Goal: Information Seeking & Learning: Check status

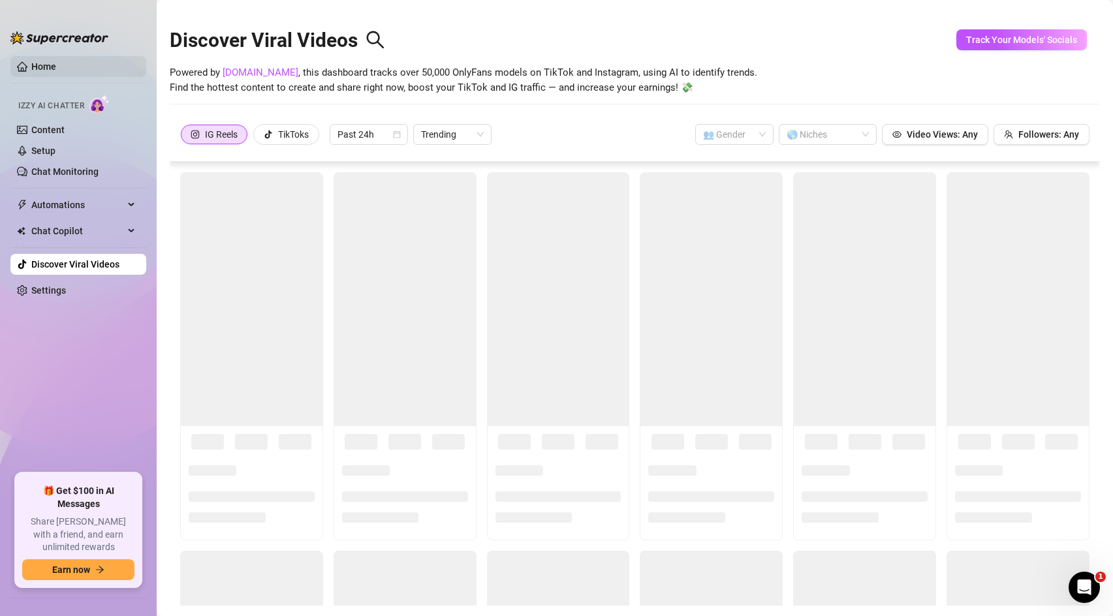
click at [31, 61] on link "Home" at bounding box center [43, 66] width 25 height 10
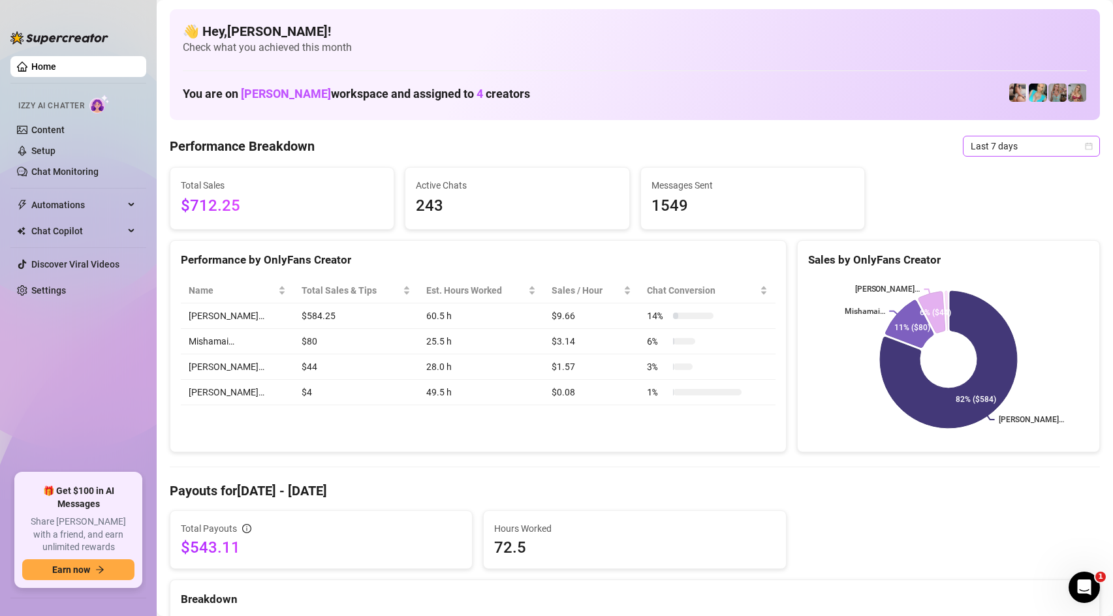
click at [1047, 147] on span "Last 7 days" at bounding box center [1030, 146] width 121 height 20
click at [1006, 262] on div "Custom date" at bounding box center [1031, 256] width 116 height 14
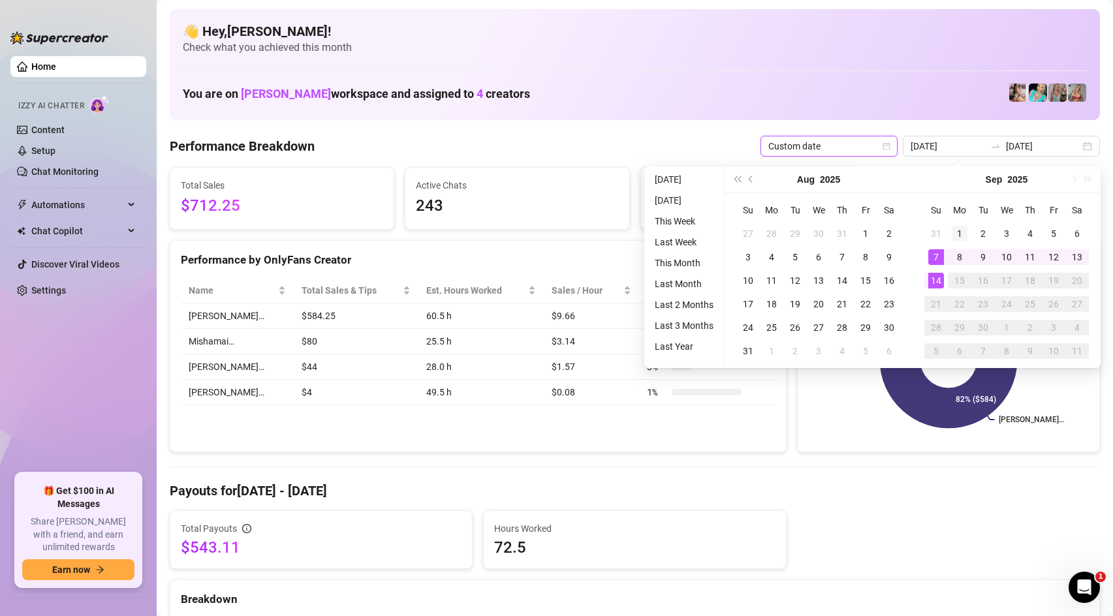
type input "[DATE]"
click at [959, 226] on div "1" at bounding box center [960, 234] width 16 height 16
type input "[DATE]"
click at [938, 282] on div "14" at bounding box center [936, 281] width 16 height 16
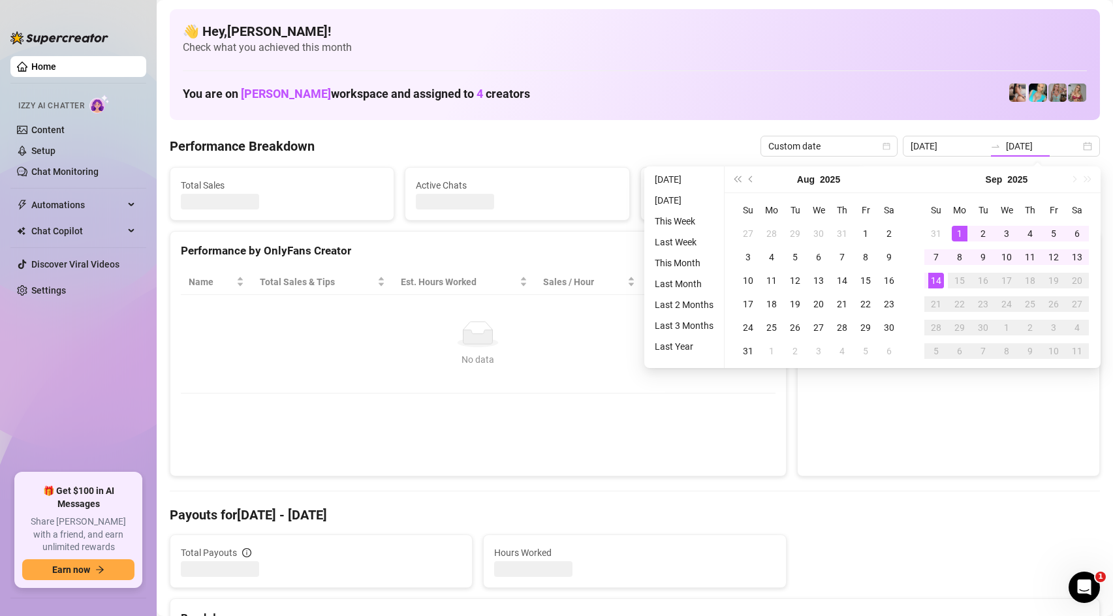
type input "[DATE]"
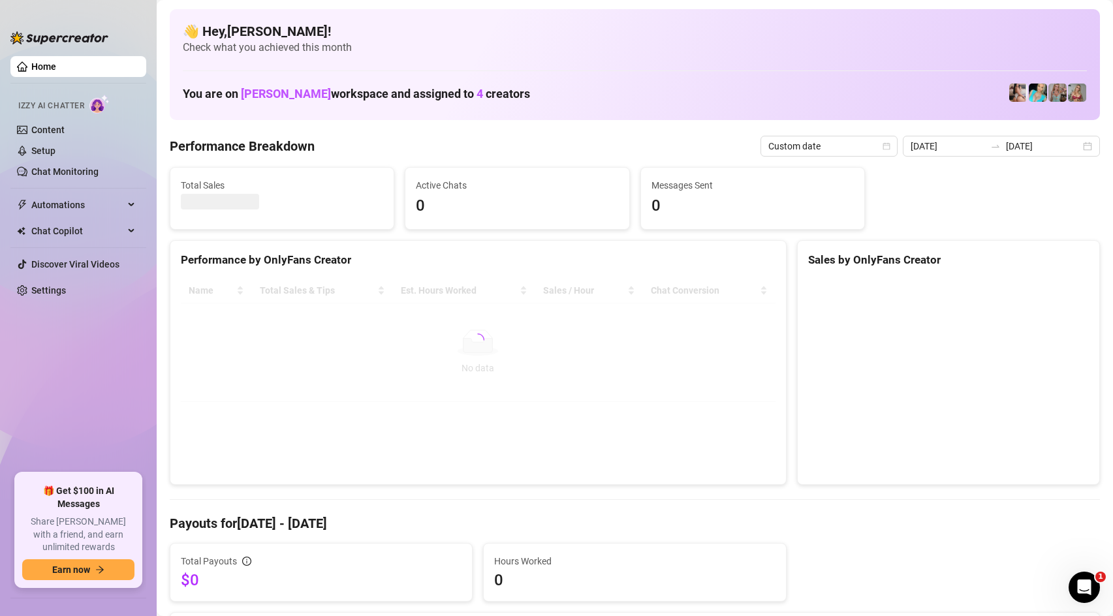
click at [773, 429] on div "Performance by OnlyFans Creator Name Total Sales & Tips Est. Hours Worked Sales…" at bounding box center [478, 362] width 617 height 245
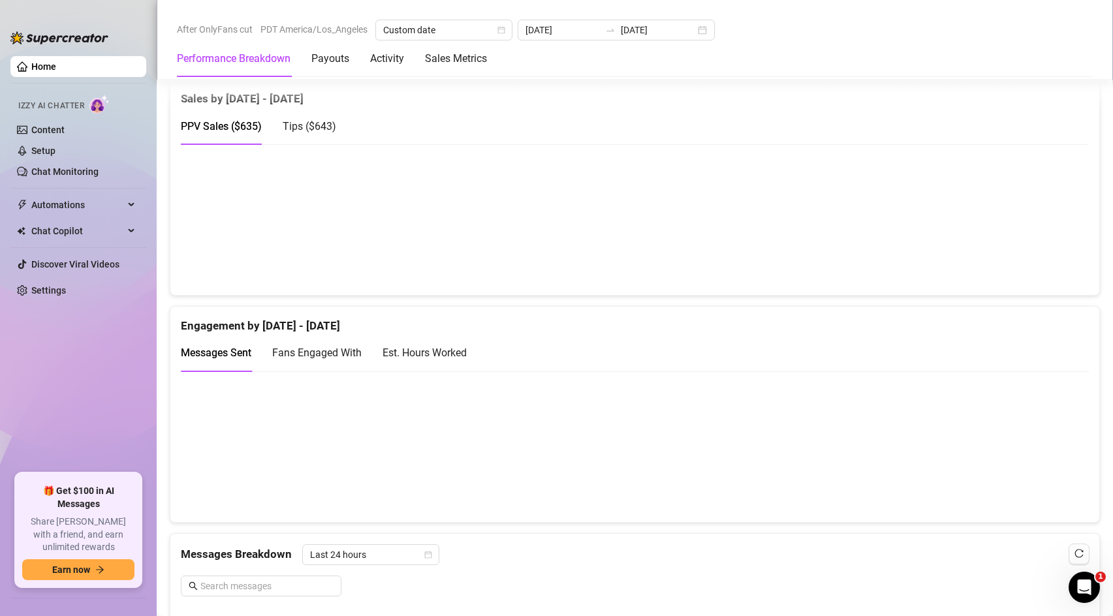
scroll to position [669, 0]
click at [325, 133] on span "Tips ( $643 )" at bounding box center [310, 128] width 54 height 12
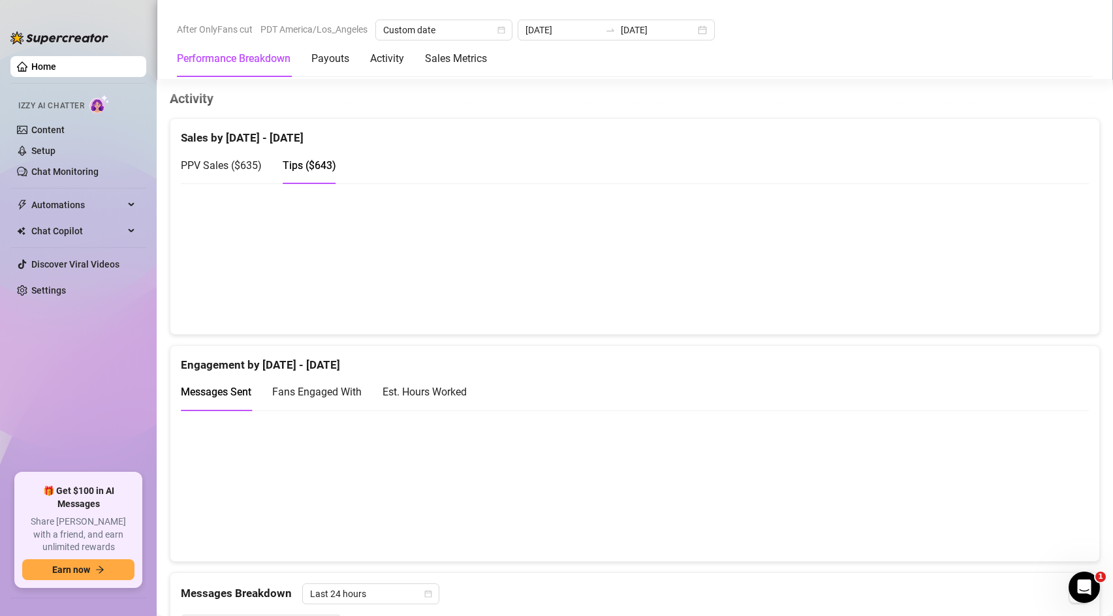
scroll to position [621, 0]
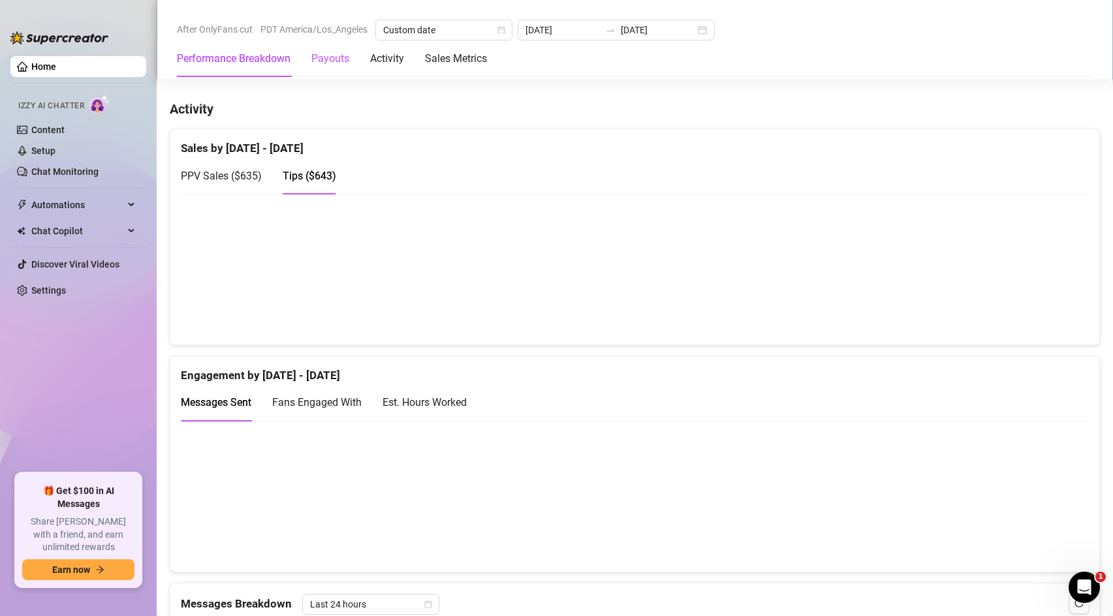
click at [330, 61] on div "Payouts" at bounding box center [330, 59] width 38 height 16
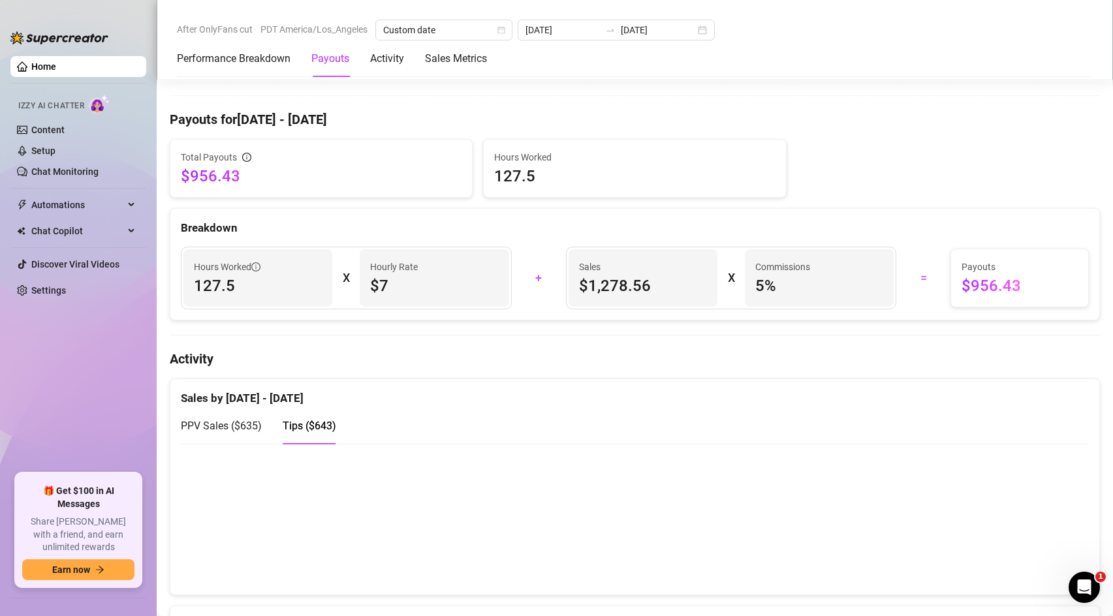
scroll to position [372, 0]
click at [398, 60] on div "Activity" at bounding box center [387, 59] width 34 height 16
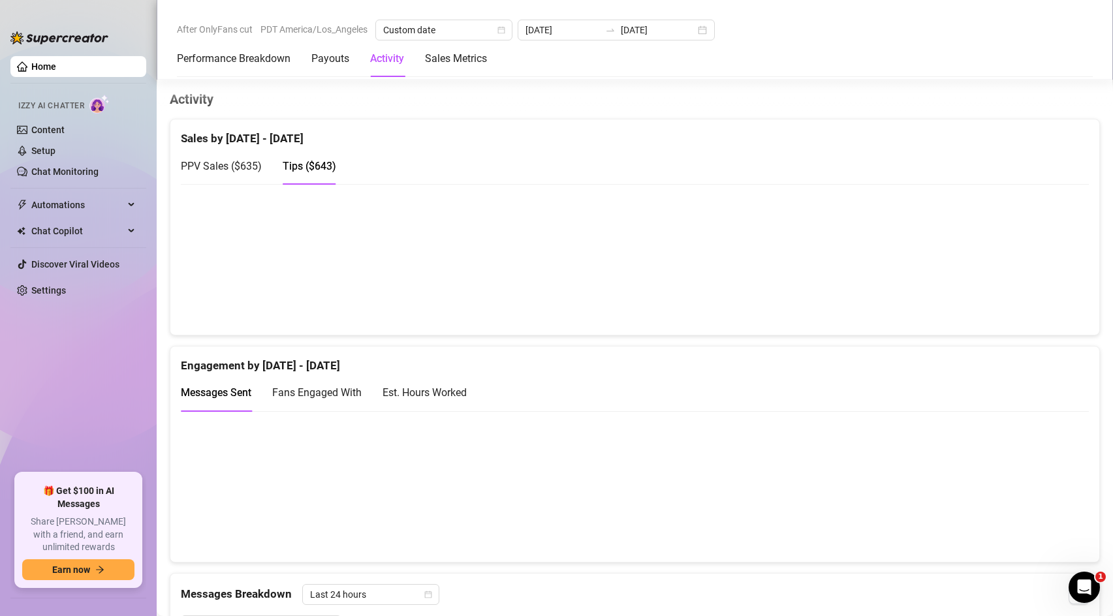
scroll to position [635, 0]
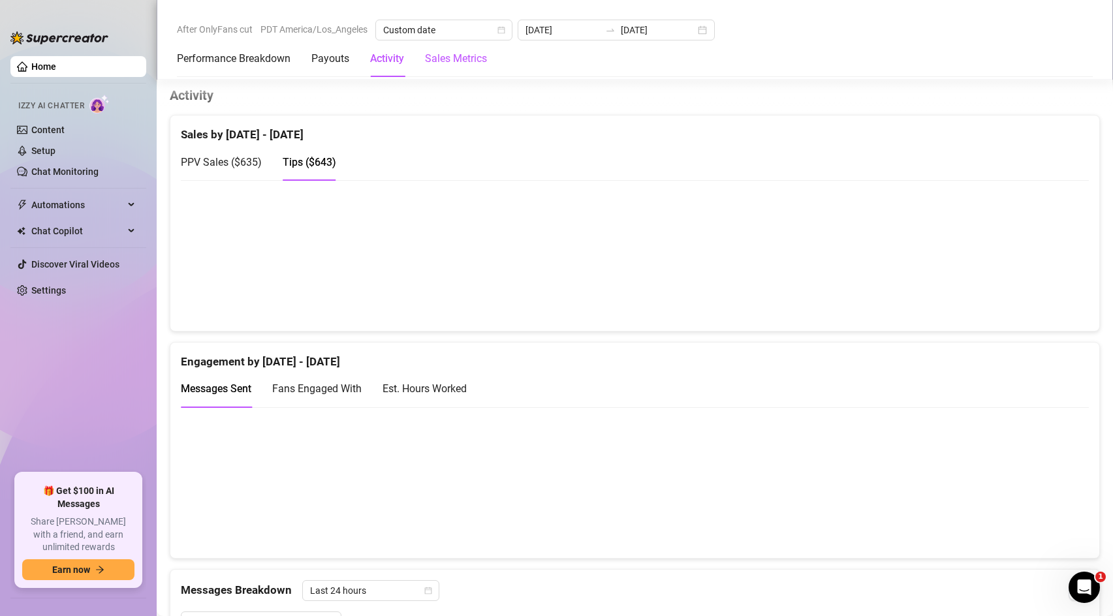
click at [465, 63] on Metrics "Sales Metrics" at bounding box center [456, 59] width 62 height 16
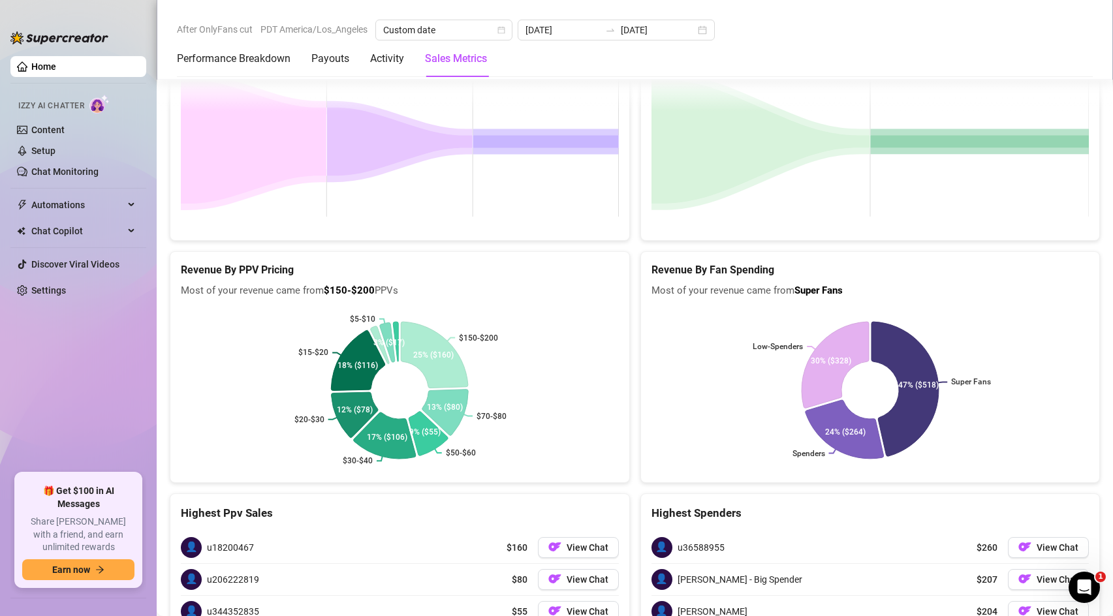
scroll to position [1983, 0]
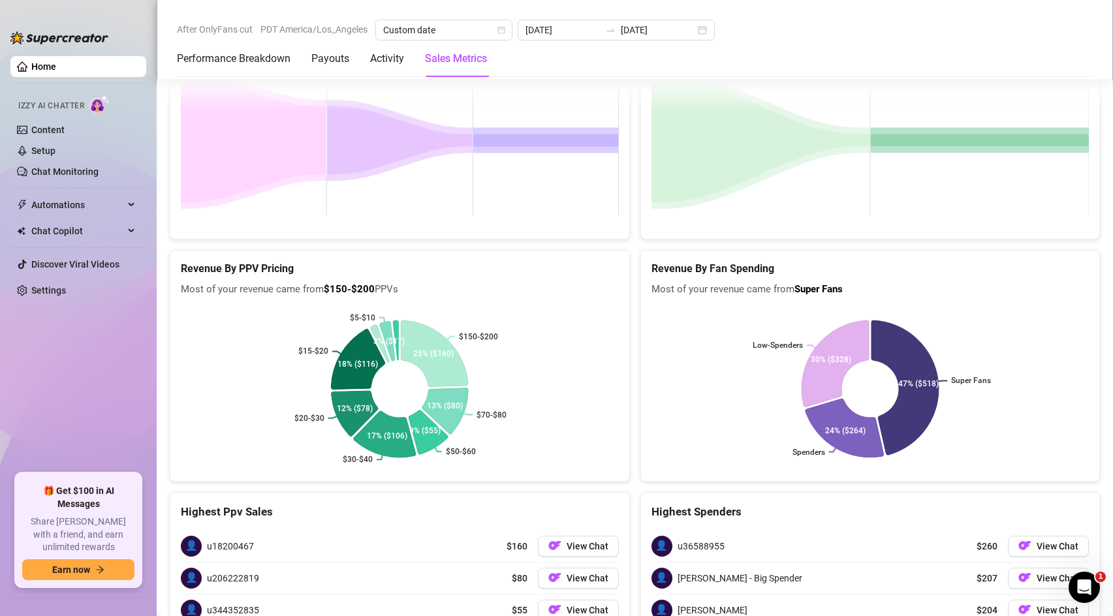
click at [704, 539] on span "u36588955" at bounding box center [700, 546] width 47 height 14
click at [1035, 536] on button "View Chat" at bounding box center [1048, 546] width 81 height 21
click at [1040, 541] on span "View Chat" at bounding box center [1057, 546] width 42 height 10
click at [1038, 541] on span "View Chat" at bounding box center [1057, 546] width 42 height 10
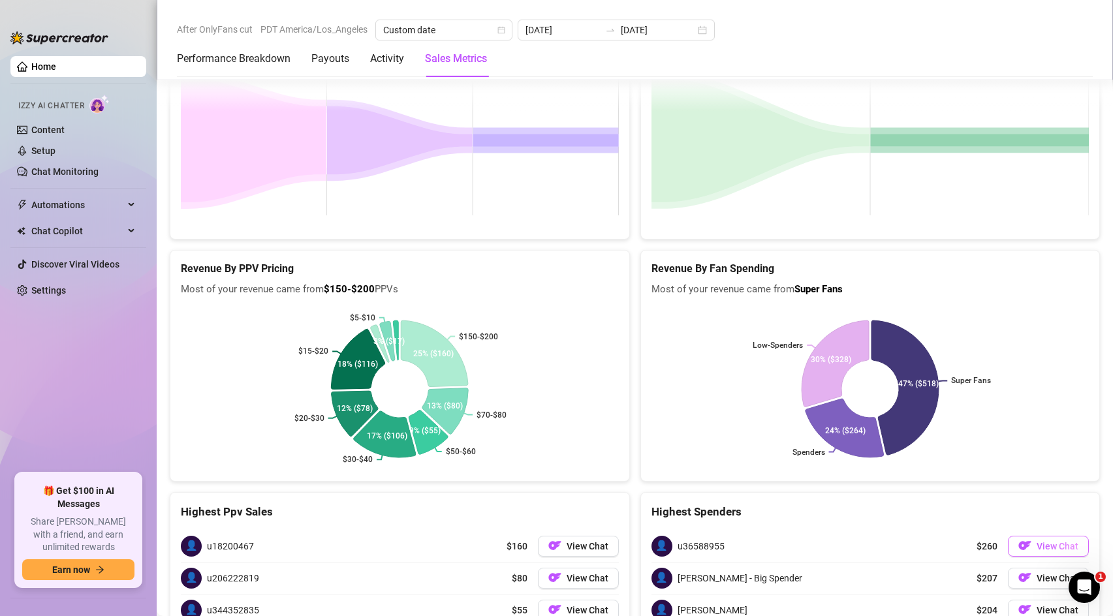
click at [1038, 541] on span "View Chat" at bounding box center [1057, 546] width 42 height 10
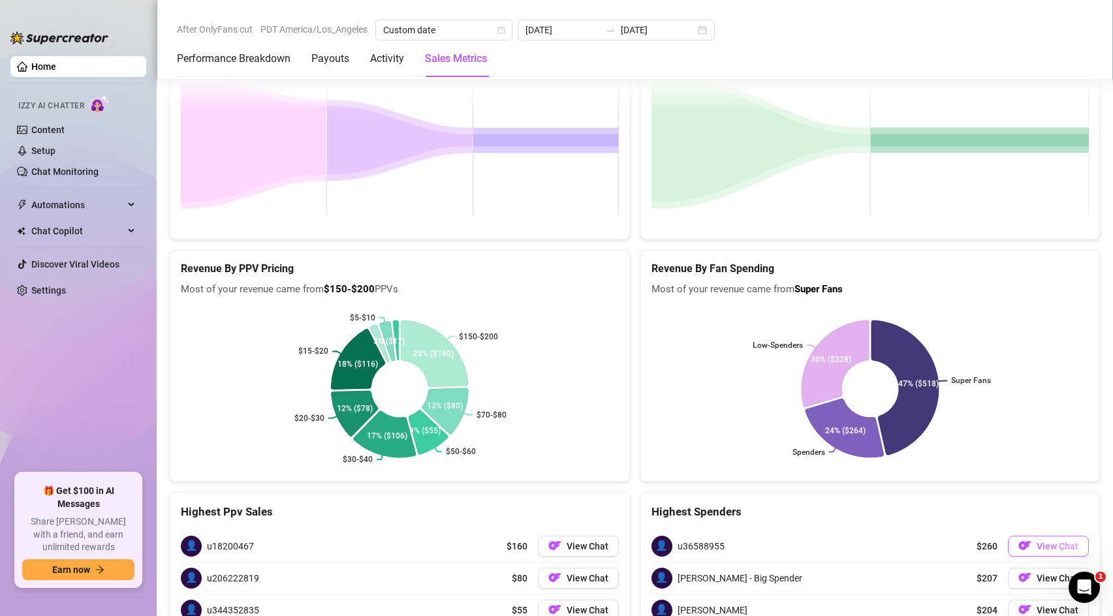
click at [1038, 541] on span "View Chat" at bounding box center [1057, 546] width 42 height 10
